Goal: Transaction & Acquisition: Book appointment/travel/reservation

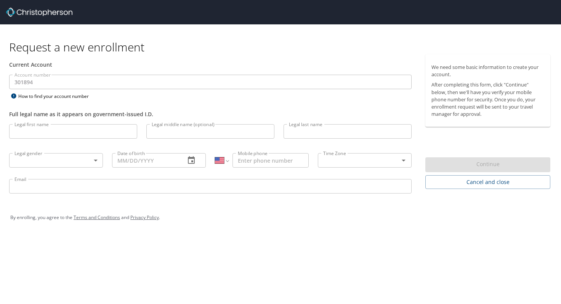
select select "US"
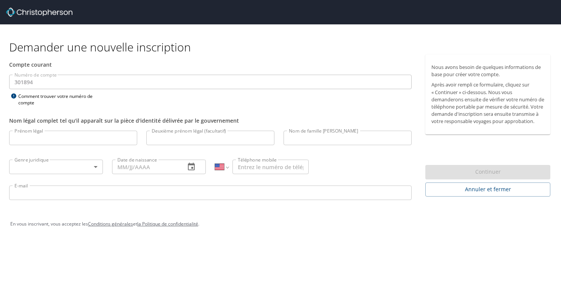
click at [80, 138] on input "Prénom légal" at bounding box center [73, 138] width 128 height 14
type input "[PERSON_NAME]"
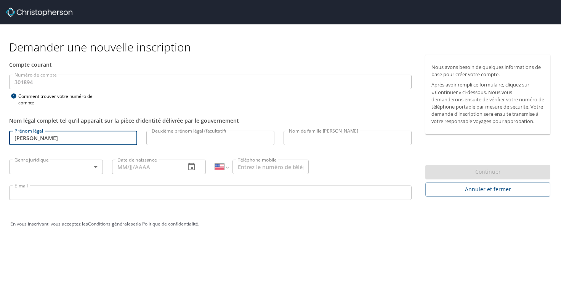
type input "CRETIER"
select select "FR"
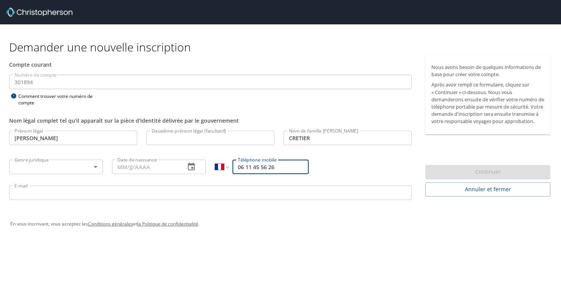
click at [243, 167] on input "06 11 45 56 26" at bounding box center [271, 167] width 76 height 14
click at [238, 166] on input "611455626" at bounding box center [271, 167] width 76 height 14
type input "00 33 6 11 45 56 26"
click at [260, 239] on div "En vous inscrivant, vous acceptez les Conditions générales et la Politique de c…" at bounding box center [281, 224] width 552 height 34
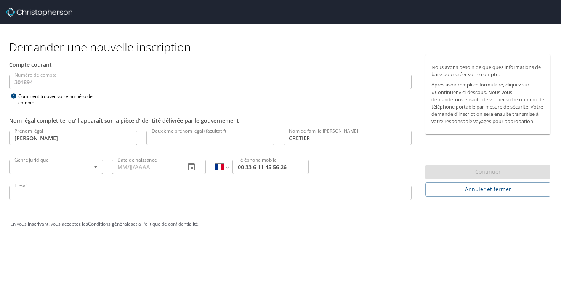
click at [91, 167] on body "Demander une nouvelle inscription Compte courant Numéro de compte 301894 Numéro…" at bounding box center [280, 152] width 561 height 304
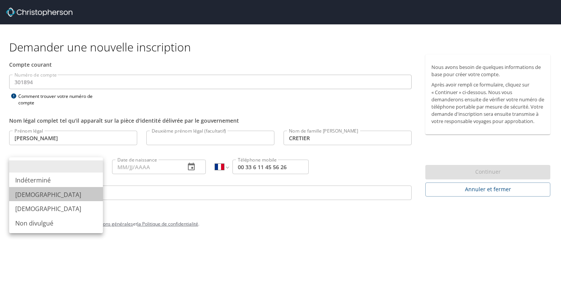
click at [47, 196] on li "Mâle" at bounding box center [56, 194] width 94 height 14
type input "Male"
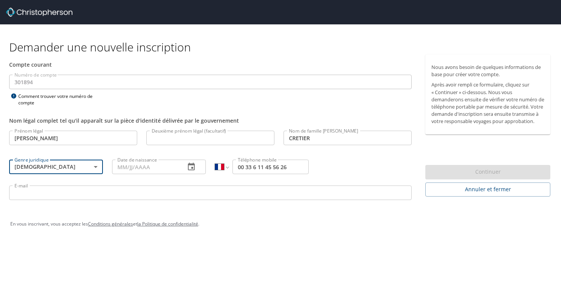
click at [122, 170] on input "Date de naissance" at bounding box center [145, 167] width 67 height 14
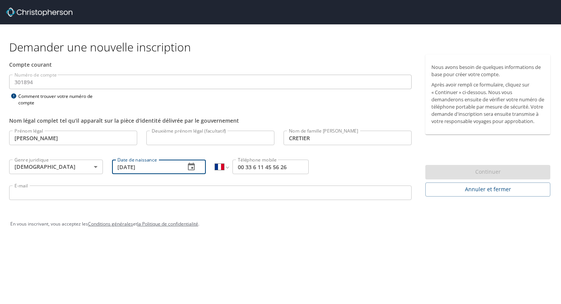
type input "05/14/1977"
click at [238, 234] on div "En vous inscrivant, vous acceptez les Conditions générales et la Politique de c…" at bounding box center [281, 224] width 552 height 34
click at [77, 193] on input "E-mail" at bounding box center [210, 193] width 403 height 14
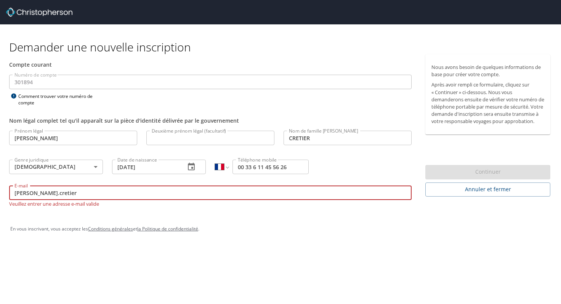
type input "claude.cretier@usskiandsnowboard.org"
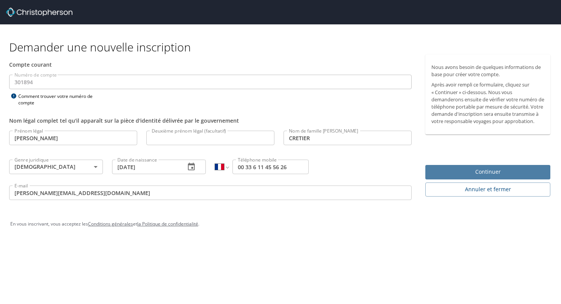
click at [466, 177] on span "Continuer" at bounding box center [488, 172] width 113 height 10
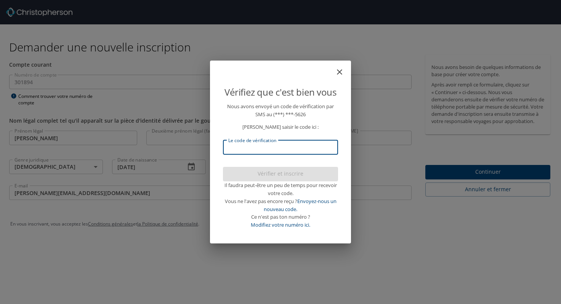
click at [273, 148] on input "Le code de vérification" at bounding box center [280, 147] width 115 height 14
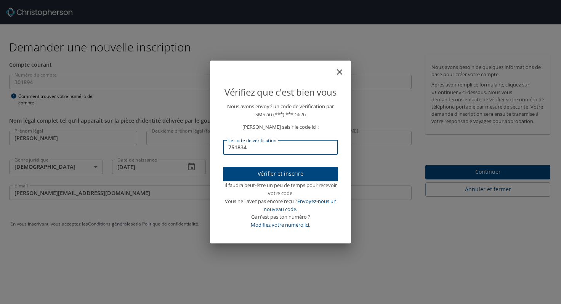
type input "751834"
click at [280, 176] on font "Vérifier et inscrire" at bounding box center [281, 173] width 46 height 7
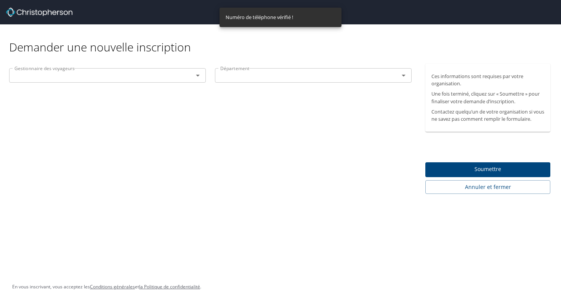
click at [200, 74] on icon "Ouvrir" at bounding box center [197, 75] width 9 height 9
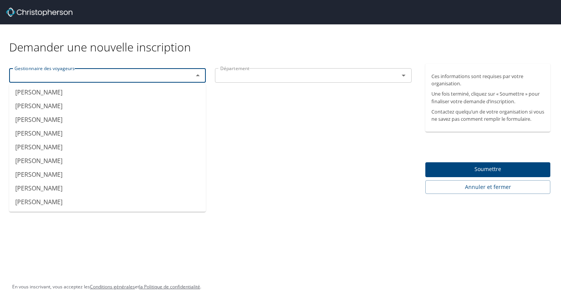
scroll to position [199, 0]
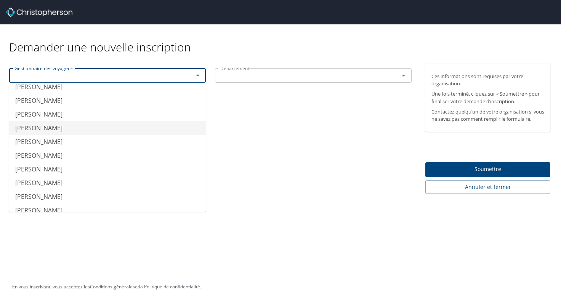
click at [42, 127] on font "Jennifer Cook" at bounding box center [38, 128] width 47 height 8
type input "Jennifer Cook"
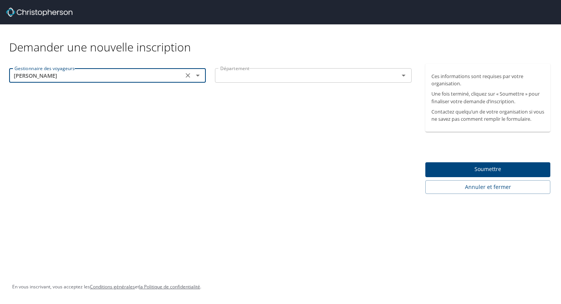
click at [405, 78] on icon "Ouvrir" at bounding box center [403, 75] width 9 height 9
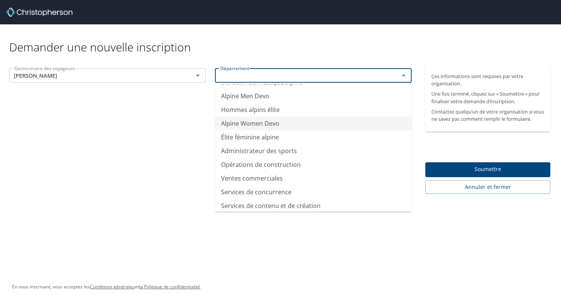
scroll to position [0, 0]
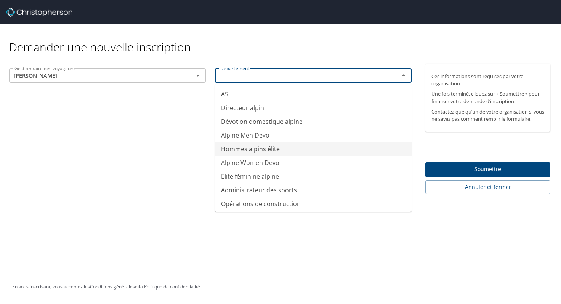
click at [251, 150] on font "Hommes alpins élite" at bounding box center [250, 149] width 59 height 8
type input "Alpine Men Elite"
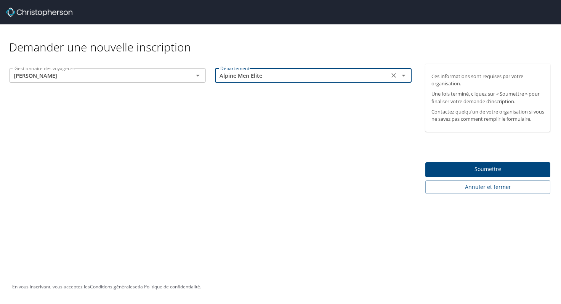
click at [489, 173] on font "Soumettre" at bounding box center [488, 169] width 27 height 7
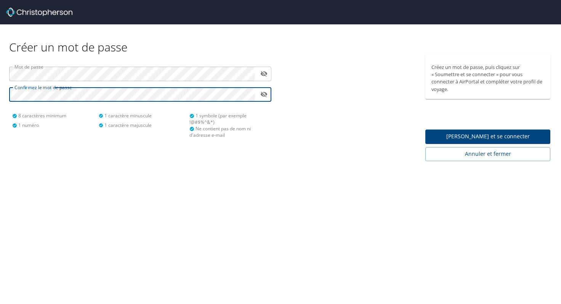
click at [267, 72] on icon "activer la visibilité du mot de passe" at bounding box center [263, 73] width 7 height 7
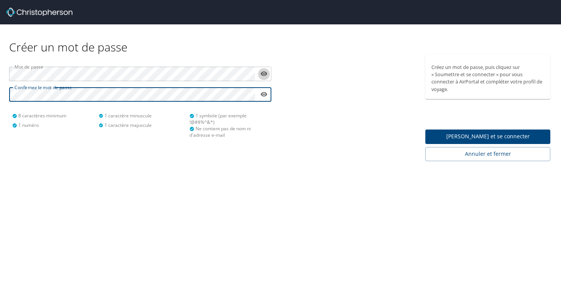
click at [267, 72] on icon "activer la visibilité du mot de passe" at bounding box center [263, 73] width 7 height 7
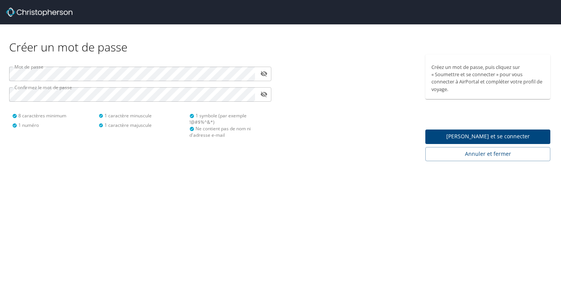
click at [272, 189] on div "Créer un mot de passe Mot de passe ​ Confirmez le mot de passe ​ 8 caractères m…" at bounding box center [280, 152] width 561 height 304
click at [470, 138] on font "Soumettre et se connecter" at bounding box center [489, 136] width 84 height 7
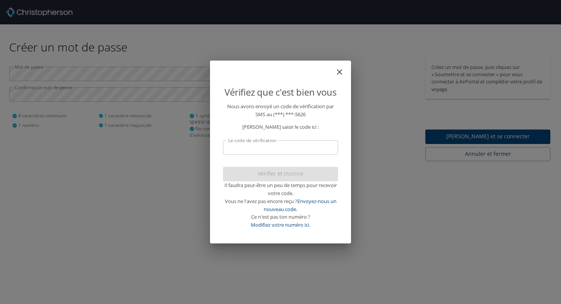
click at [263, 151] on input "Le code de vérification" at bounding box center [280, 147] width 115 height 14
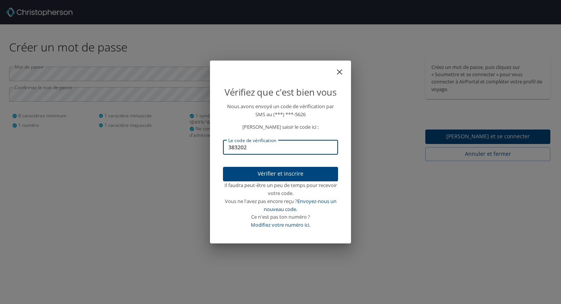
type input "383202"
click at [279, 175] on font "Vérifier et inscrire" at bounding box center [281, 173] width 46 height 7
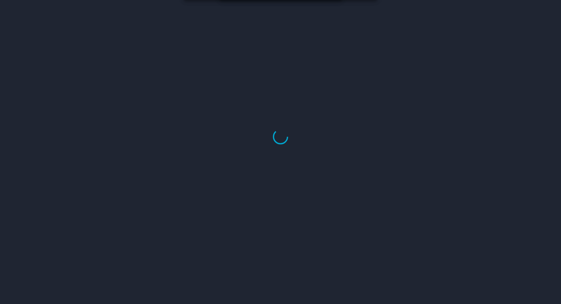
select select "US"
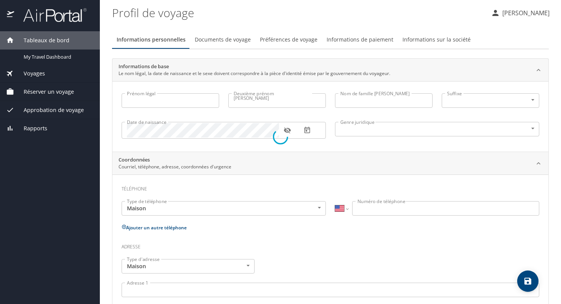
type input "[PERSON_NAME]"
type input "CRETIER"
type input "[DEMOGRAPHIC_DATA]"
select select "FR"
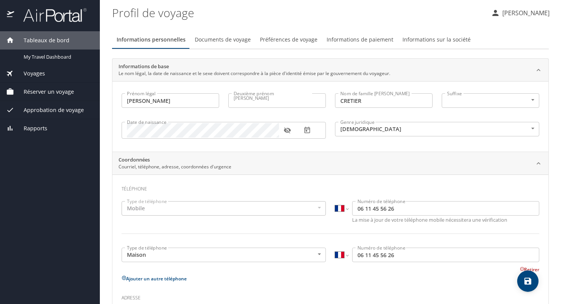
click at [224, 41] on font "Documents de voyage" at bounding box center [223, 39] width 56 height 7
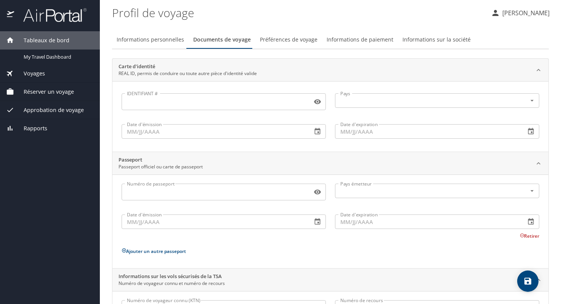
drag, startPoint x: 138, startPoint y: 0, endPoint x: 309, endPoint y: 22, distance: 172.7
click at [309, 22] on profile "Profil de voyage" at bounding box center [298, 13] width 373 height 24
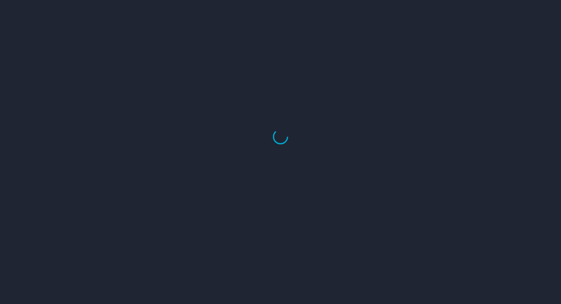
select select "US"
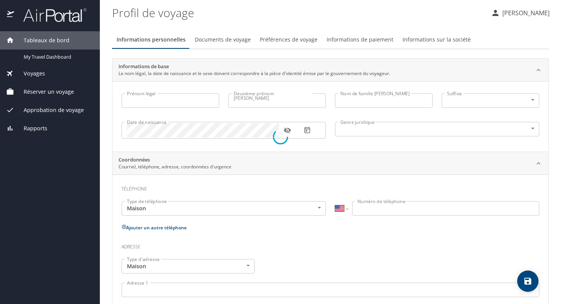
type input "[PERSON_NAME]"
type input "CRETIER"
type input "[DEMOGRAPHIC_DATA]"
select select "FR"
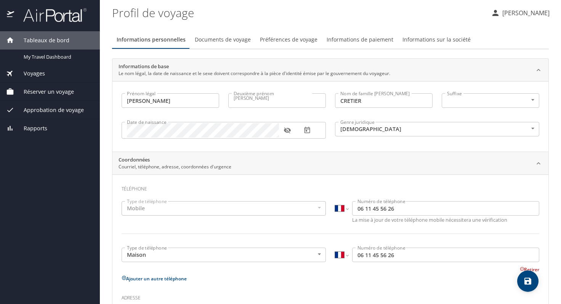
click at [538, 31] on div "Informations personnelles Documents de voyage Préférences de voyage Information…" at bounding box center [330, 40] width 437 height 18
click at [226, 39] on font "Documents de voyage" at bounding box center [223, 39] width 56 height 7
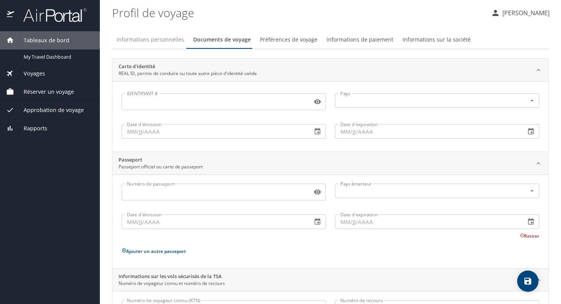
click at [164, 42] on font "Informations personnelles" at bounding box center [150, 39] width 67 height 7
select select "FR"
select select "US"
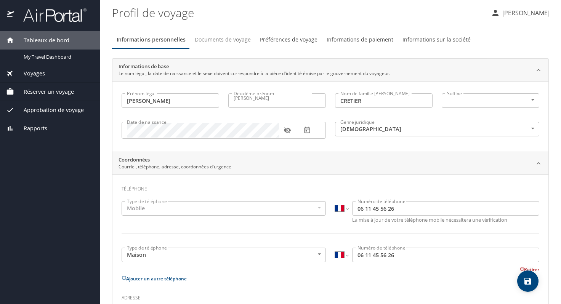
click at [230, 40] on font "Documents de voyage" at bounding box center [223, 39] width 56 height 7
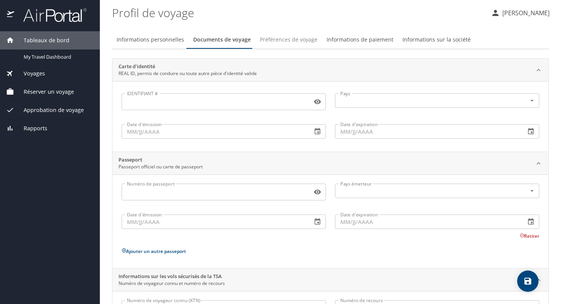
click at [286, 42] on font "Préférences de voyage" at bounding box center [289, 39] width 58 height 7
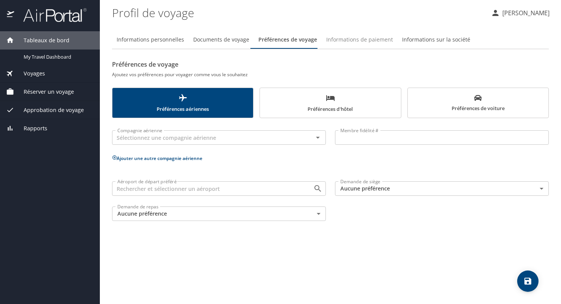
click at [347, 42] on font "Informations de paiement" at bounding box center [359, 39] width 67 height 7
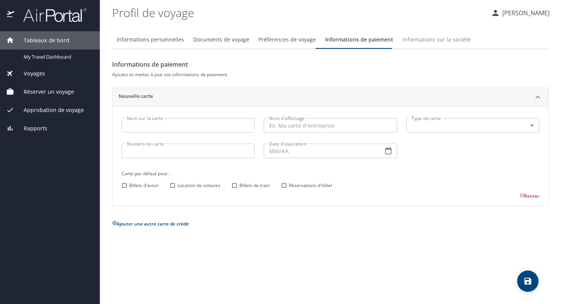
click at [412, 41] on font "Informations sur la société" at bounding box center [437, 39] width 68 height 7
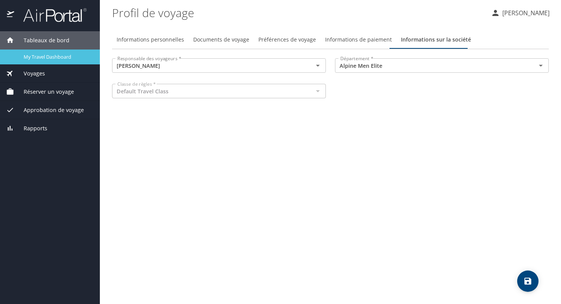
click at [55, 56] on span "My Travel Dashboard" at bounding box center [57, 56] width 67 height 7
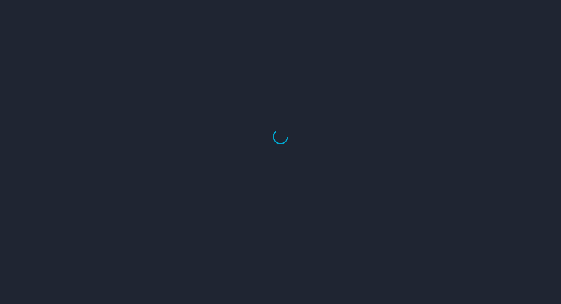
select select "US"
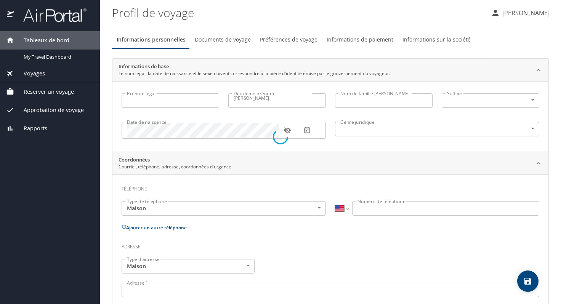
type input "[PERSON_NAME]"
type input "CRETIER"
type input "[DEMOGRAPHIC_DATA]"
select select "FR"
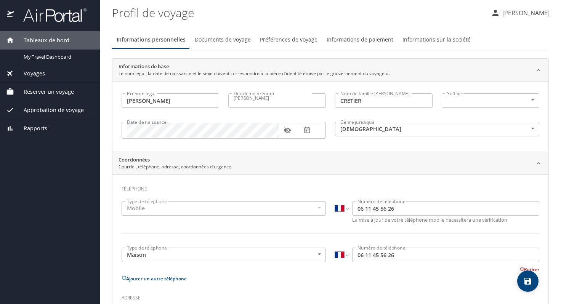
click at [58, 92] on font "Réserver un voyage" at bounding box center [49, 91] width 50 height 7
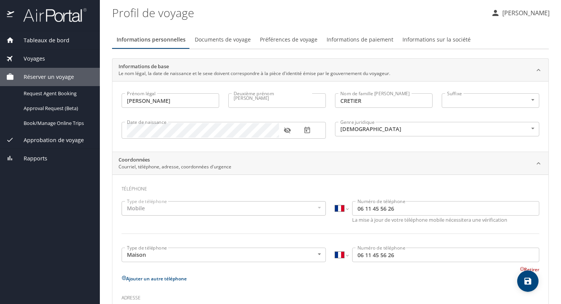
click at [59, 76] on font "Réserver un voyage" at bounding box center [49, 76] width 50 height 7
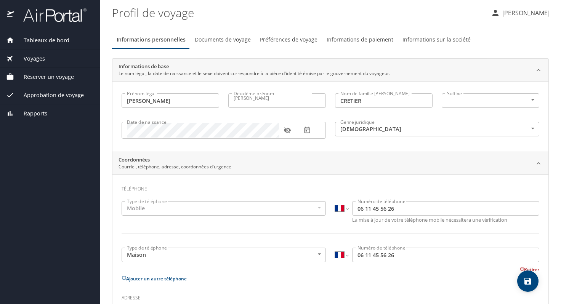
click at [59, 76] on font "Réserver un voyage" at bounding box center [49, 76] width 50 height 7
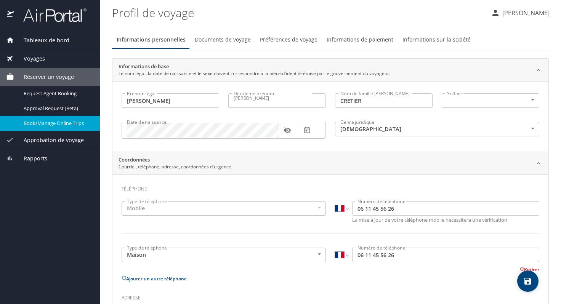
click at [60, 126] on span "Book/Manage Online Trips" at bounding box center [57, 123] width 67 height 7
click at [67, 139] on font "Approbation de voyage" at bounding box center [54, 140] width 60 height 7
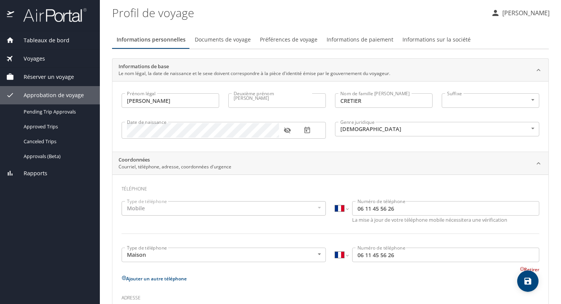
click at [64, 92] on font "Approbation de voyage" at bounding box center [54, 95] width 60 height 7
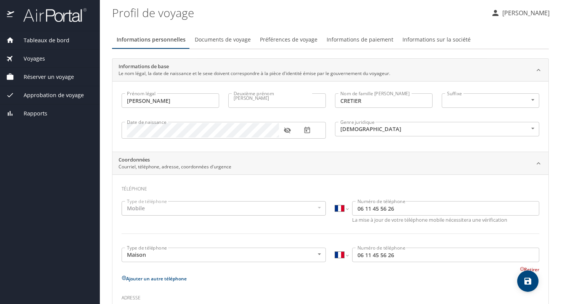
click at [40, 56] on font "Voyages" at bounding box center [34, 58] width 21 height 7
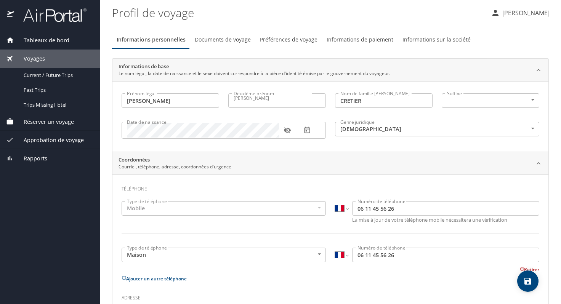
click at [48, 122] on font "Réserver un voyage" at bounding box center [49, 121] width 50 height 7
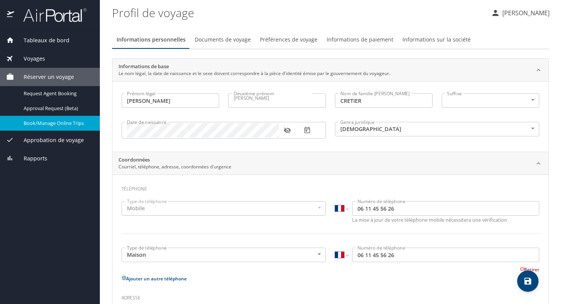
click at [60, 75] on font "Réserver un voyage" at bounding box center [49, 76] width 50 height 7
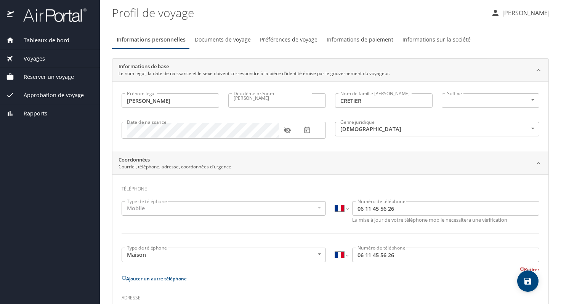
click at [45, 76] on font "Réserver un voyage" at bounding box center [49, 76] width 50 height 7
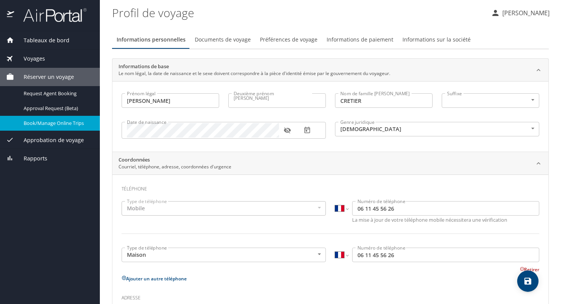
click at [61, 124] on span "Book/Manage Online Trips" at bounding box center [57, 123] width 67 height 7
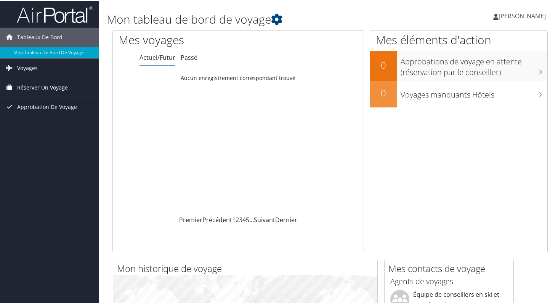
click at [35, 86] on font "Réserver un voyage" at bounding box center [42, 86] width 51 height 7
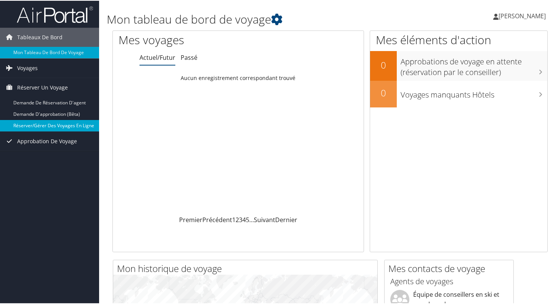
click at [76, 126] on font "Réserver/Gérer des voyages en ligne" at bounding box center [53, 125] width 81 height 6
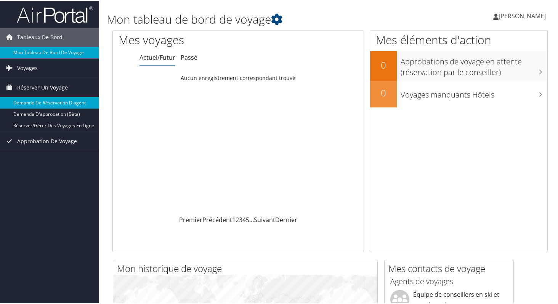
click at [49, 105] on font "Demande de réservation d'agent" at bounding box center [49, 102] width 72 height 6
